Goal: Find specific page/section: Find specific page/section

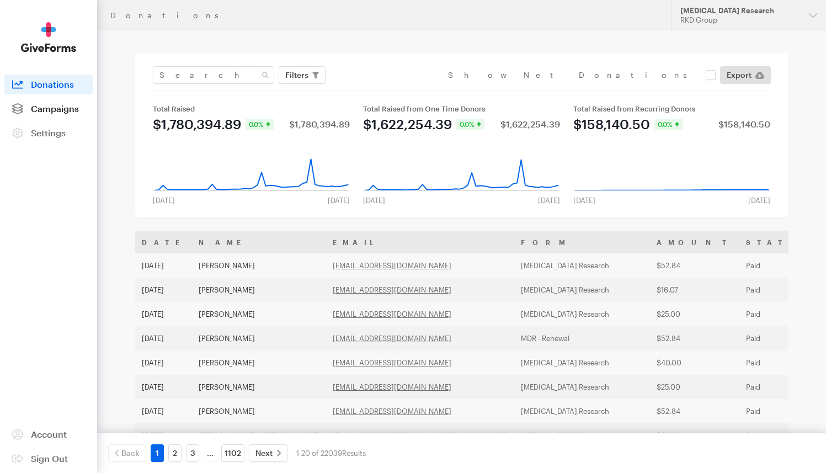
click at [42, 113] on span "Campaigns" at bounding box center [55, 108] width 48 height 10
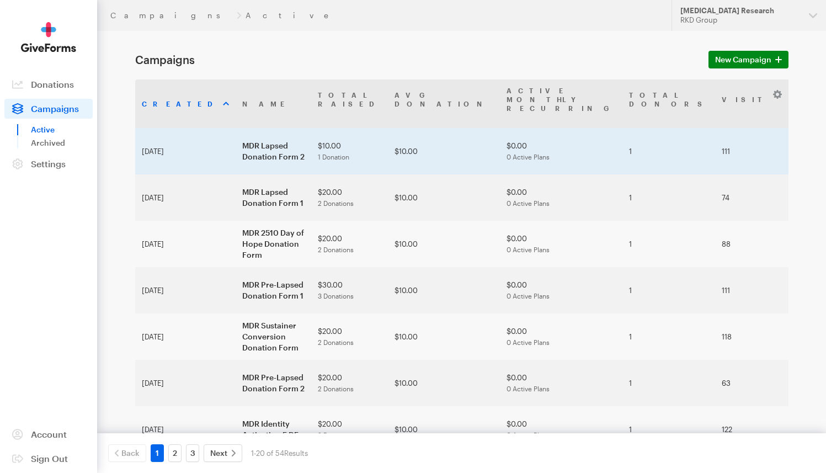
click at [242, 132] on td "MDR Lapsed Donation Form 2" at bounding box center [274, 151] width 76 height 46
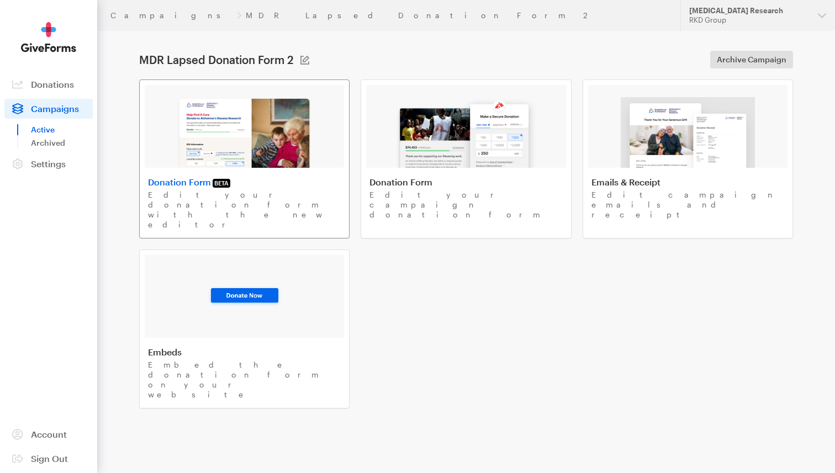
click at [280, 140] on img at bounding box center [244, 132] width 135 height 71
